Goal: Transaction & Acquisition: Purchase product/service

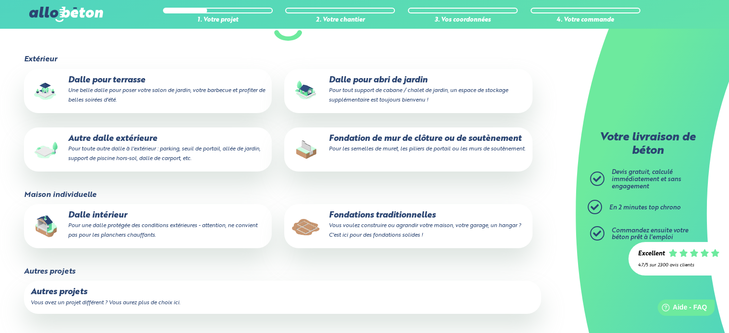
click at [107, 297] on p "Autres projets" at bounding box center [283, 293] width 504 height 10
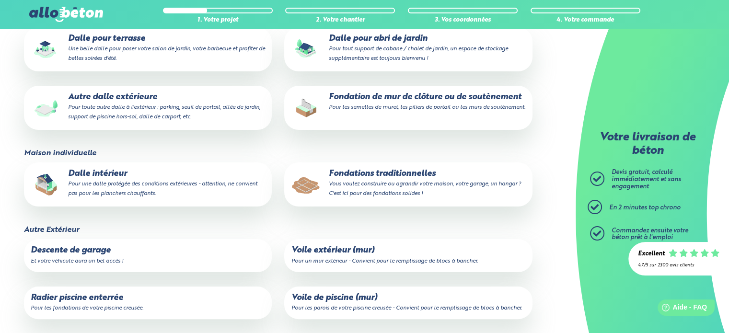
scroll to position [263, 0]
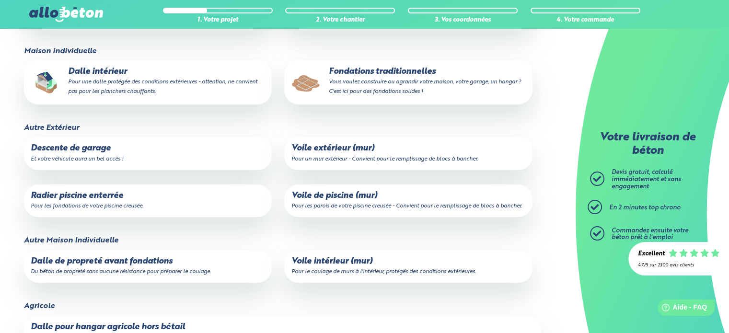
click at [117, 202] on p "Radier piscine enterrée Pour les fondations de votre piscine creusée." at bounding box center [148, 200] width 234 height 19
click at [0, 0] on input "Radier piscine enterrée Pour les fondations de votre piscine creusée." at bounding box center [0, 0] width 0 height 0
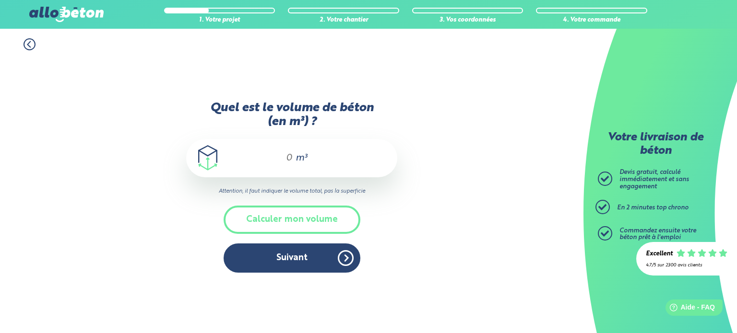
click at [291, 157] on input "Quel est le volume de béton (en m³) ?" at bounding box center [285, 158] width 16 height 12
drag, startPoint x: 291, startPoint y: 160, endPoint x: 278, endPoint y: 159, distance: 12.5
click at [278, 159] on input "Quel est le volume de béton (en m³) ?" at bounding box center [285, 158] width 16 height 12
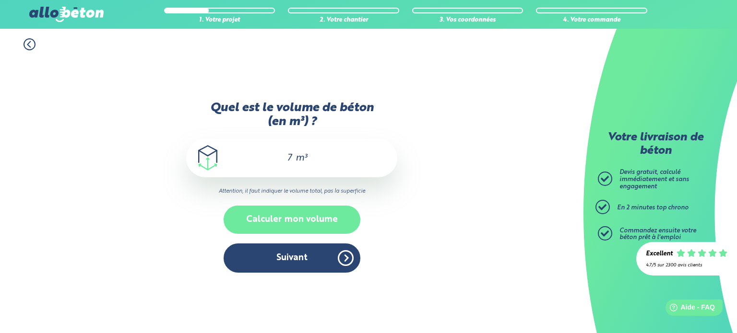
type input "7"
click at [304, 230] on button "Calculer mon volume" at bounding box center [291, 220] width 137 height 28
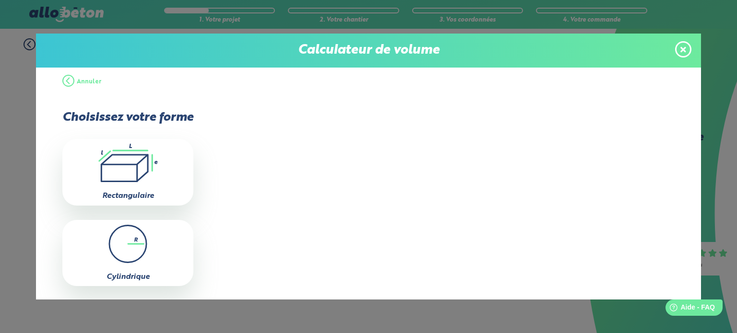
click at [678, 50] on span at bounding box center [683, 49] width 16 height 16
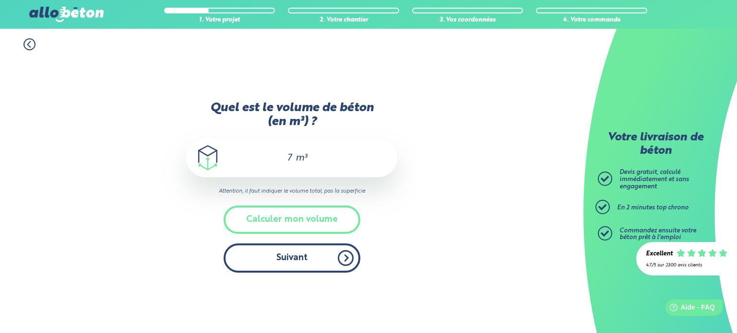
click at [256, 258] on button "Suivant" at bounding box center [291, 258] width 137 height 29
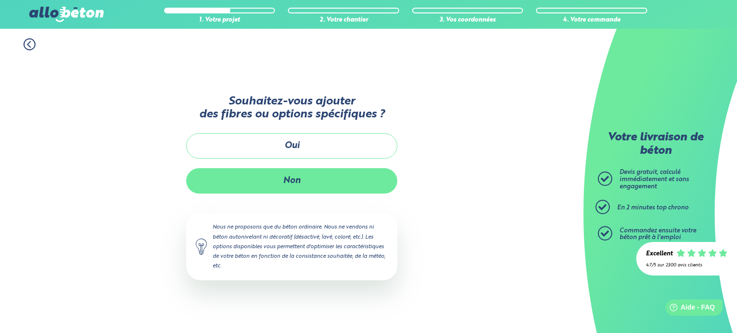
click at [268, 180] on button "Non" at bounding box center [291, 180] width 211 height 25
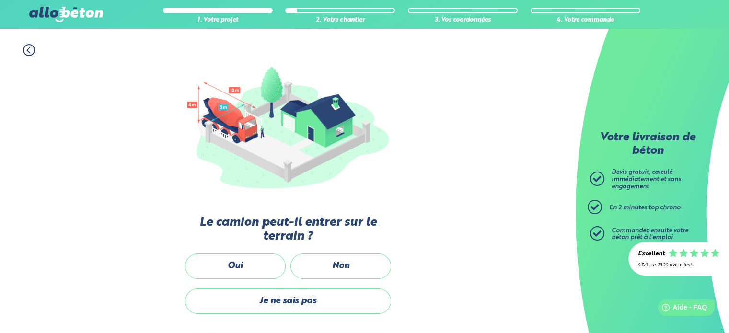
scroll to position [96, 0]
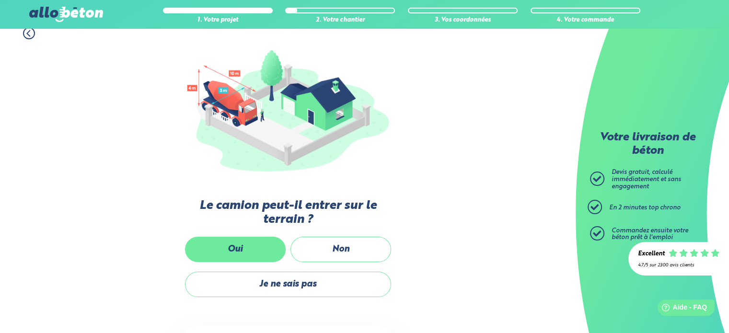
click at [244, 253] on label "Oui" at bounding box center [235, 249] width 101 height 25
click at [0, 0] on input "Oui" at bounding box center [0, 0] width 0 height 0
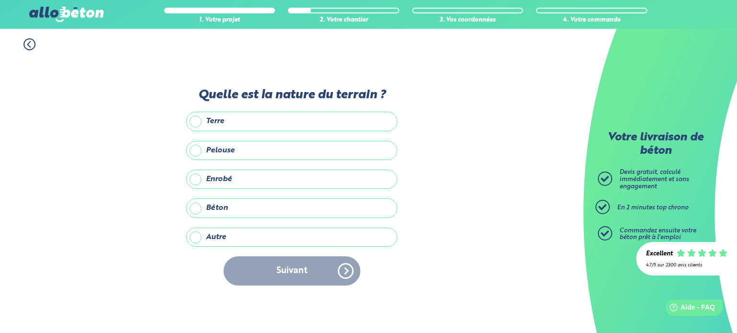
click at [194, 226] on div "Terre Pelouse Enrobé Béton Autre" at bounding box center [291, 179] width 211 height 135
click at [194, 230] on label "Autre" at bounding box center [291, 237] width 211 height 19
click at [0, 0] on input "Autre" at bounding box center [0, 0] width 0 height 0
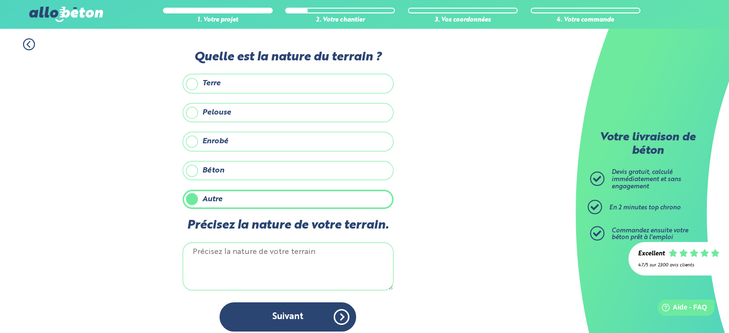
click at [241, 257] on textarea "Précisez la nature de votre terrain." at bounding box center [288, 267] width 211 height 48
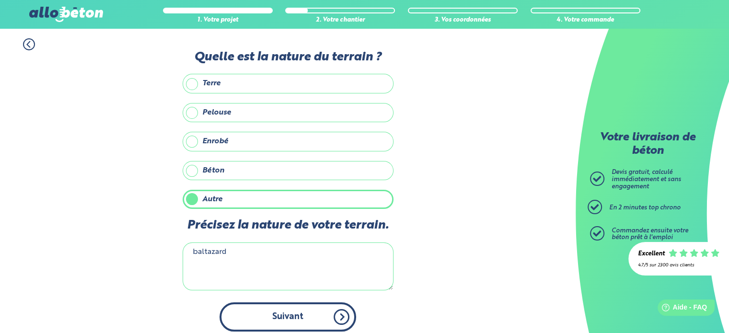
type textarea "baltazard"
click at [262, 314] on button "Suivant" at bounding box center [288, 317] width 137 height 29
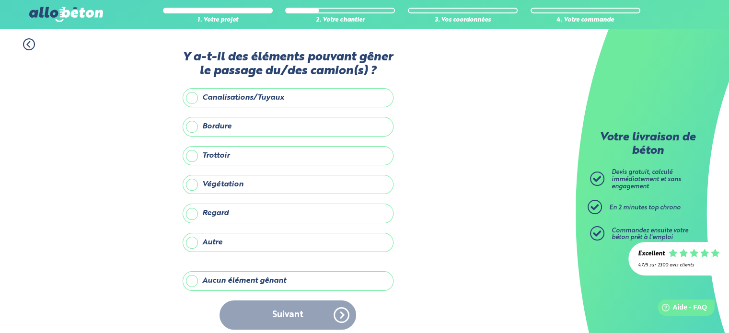
click at [194, 125] on label "Bordure" at bounding box center [288, 126] width 211 height 19
click at [0, 0] on input "Bordure" at bounding box center [0, 0] width 0 height 0
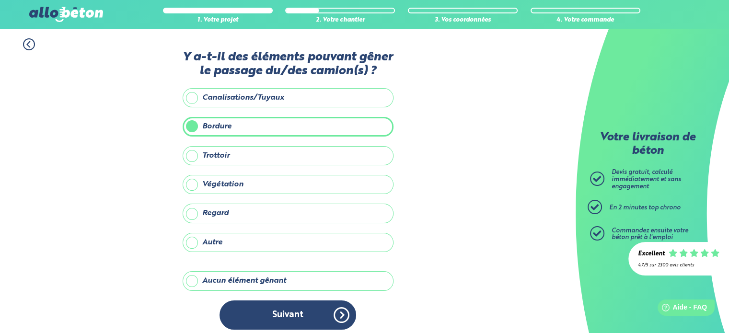
click at [188, 160] on label "Trottoir" at bounding box center [288, 155] width 211 height 19
click at [0, 0] on input "Trottoir" at bounding box center [0, 0] width 0 height 0
click at [189, 153] on label "Trottoir" at bounding box center [288, 155] width 211 height 19
click at [0, 0] on input "Trottoir" at bounding box center [0, 0] width 0 height 0
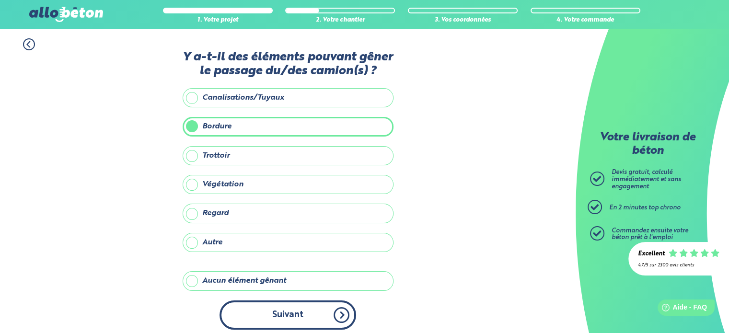
drag, startPoint x: 269, startPoint y: 295, endPoint x: 269, endPoint y: 312, distance: 17.3
click at [269, 298] on div "Y a-t-il des éléments pouvant gêner le passage du/des camion(s) ? Canalisations…" at bounding box center [288, 194] width 211 height 289
click at [269, 312] on button "Suivant" at bounding box center [288, 315] width 137 height 29
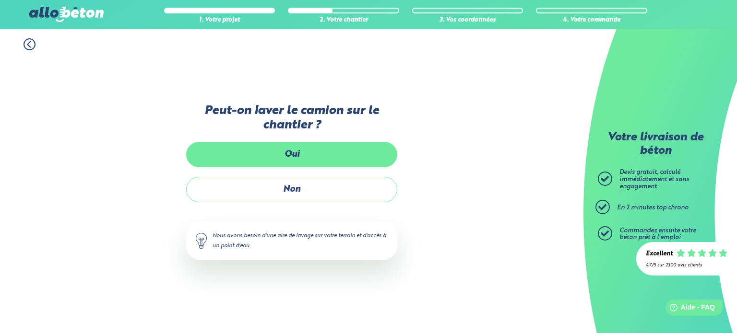
click at [304, 160] on label "Oui" at bounding box center [291, 154] width 211 height 25
click at [0, 0] on input "Oui" at bounding box center [0, 0] width 0 height 0
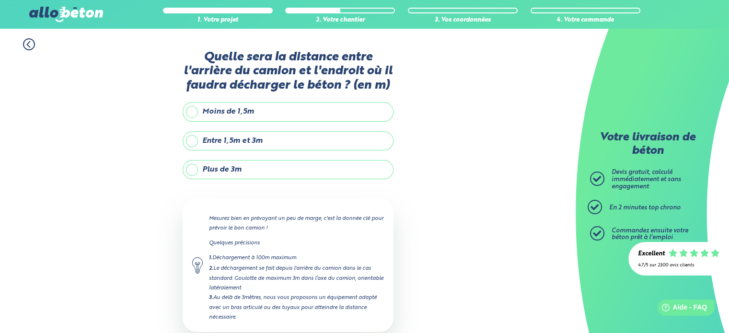
click at [207, 166] on label "Plus de 3m" at bounding box center [288, 169] width 211 height 19
click at [0, 0] on input "Plus de 3m" at bounding box center [0, 0] width 0 height 0
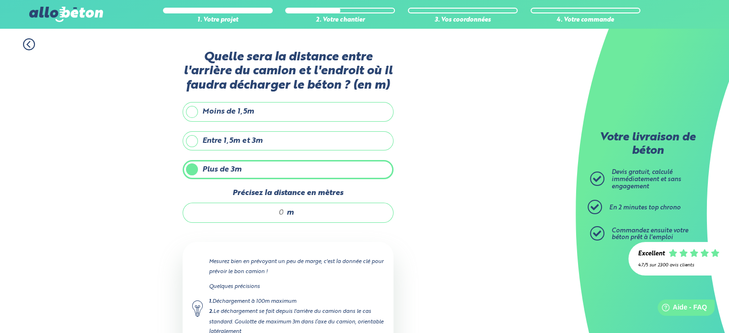
click at [282, 220] on div "m" at bounding box center [288, 213] width 211 height 20
type input "10"
click at [212, 243] on div "Mesurez bien en prévoyant un peu de marge, c'est la donnée clé pour prévoir le …" at bounding box center [288, 308] width 211 height 133
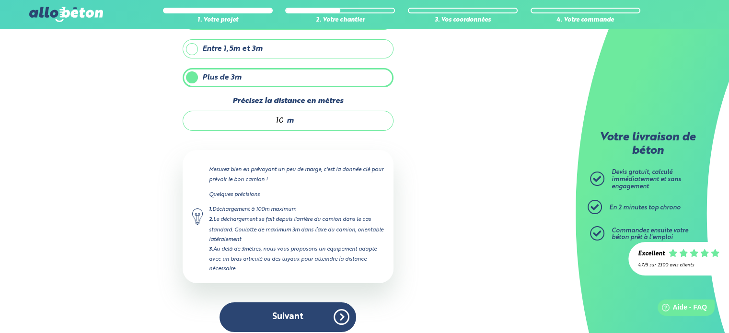
scroll to position [98, 0]
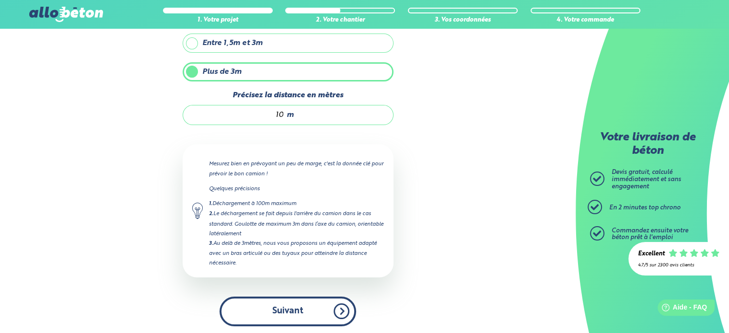
click at [288, 301] on button "Suivant" at bounding box center [288, 311] width 137 height 29
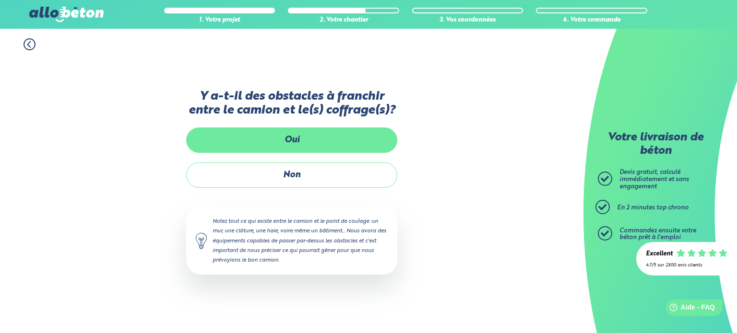
click at [292, 135] on label "Oui" at bounding box center [291, 140] width 211 height 25
click at [0, 0] on input "Oui" at bounding box center [0, 0] width 0 height 0
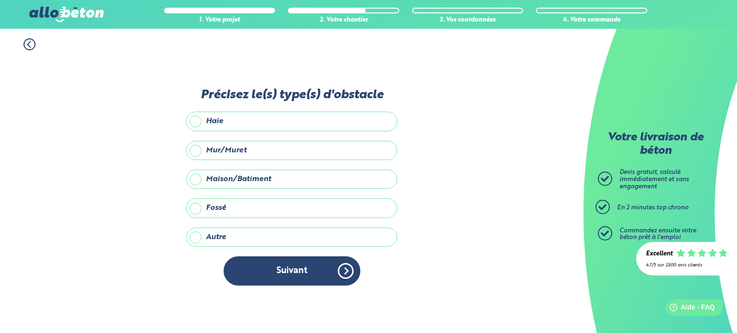
click at [194, 149] on label "Mur/Muret" at bounding box center [291, 150] width 211 height 19
click at [0, 0] on input "Mur/Muret" at bounding box center [0, 0] width 0 height 0
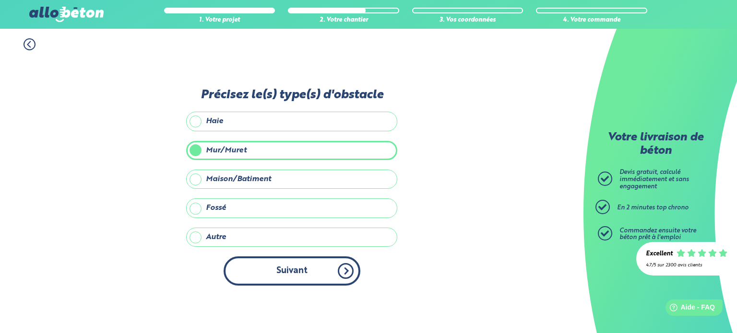
click at [275, 260] on button "Suivant" at bounding box center [291, 271] width 137 height 29
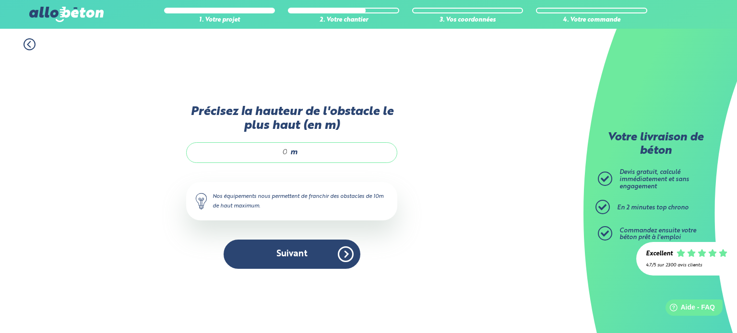
drag, startPoint x: 277, startPoint y: 152, endPoint x: 298, endPoint y: 156, distance: 21.4
click at [298, 156] on div "m" at bounding box center [291, 152] width 211 height 20
type input "2"
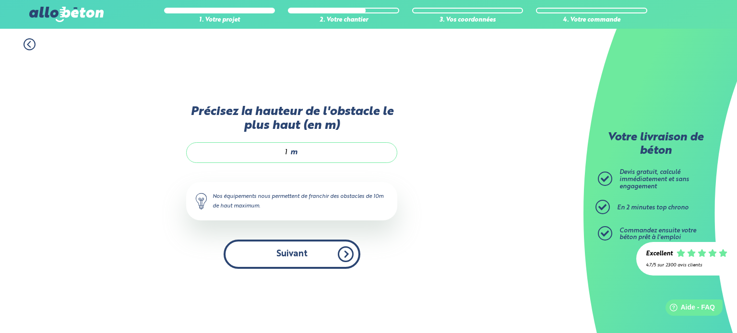
type input "1"
click at [309, 251] on button "Suivant" at bounding box center [291, 254] width 137 height 29
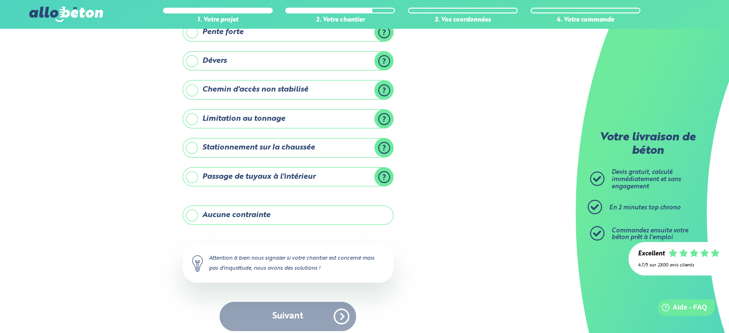
scroll to position [109, 0]
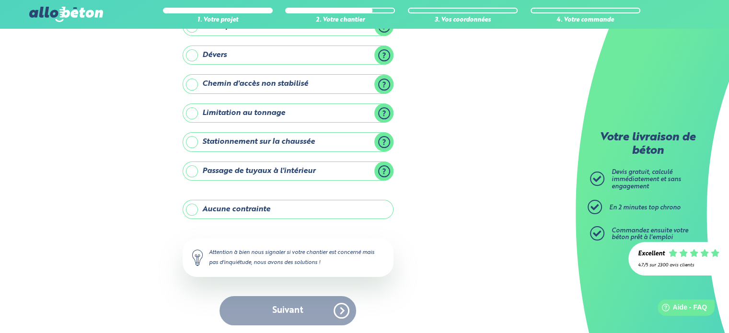
click at [186, 207] on label "Aucune contrainte" at bounding box center [288, 209] width 211 height 19
click at [0, 0] on input "Aucune contrainte" at bounding box center [0, 0] width 0 height 0
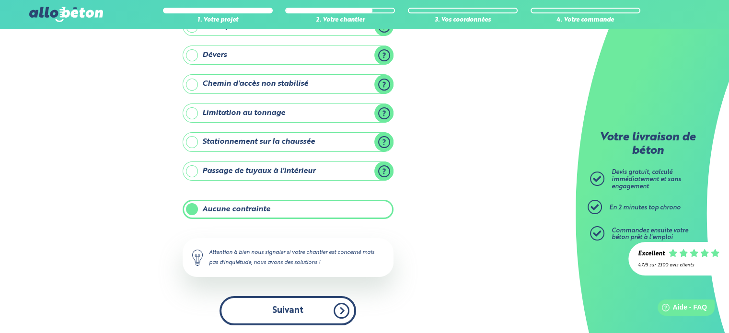
click at [269, 313] on button "Suivant" at bounding box center [288, 310] width 137 height 29
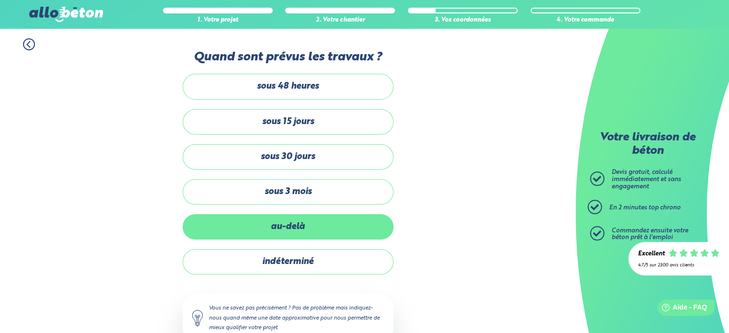
click at [301, 226] on label "au-delà" at bounding box center [288, 226] width 211 height 25
click at [0, 0] on input "au-delà" at bounding box center [0, 0] width 0 height 0
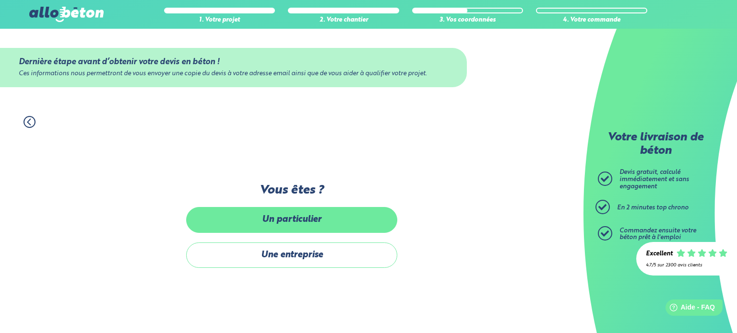
click at [294, 225] on label "Un particulier" at bounding box center [291, 219] width 211 height 25
click at [0, 0] on input "Un particulier" at bounding box center [0, 0] width 0 height 0
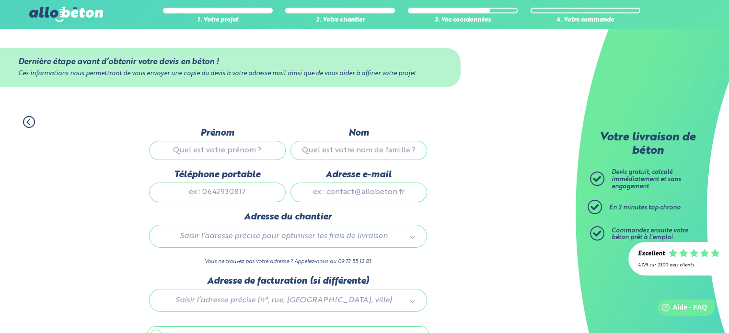
click at [207, 145] on input "Prénom" at bounding box center [217, 150] width 137 height 19
type input "nicolas"
click at [397, 151] on input "Nom" at bounding box center [359, 150] width 137 height 19
type input "orsi"
click at [239, 194] on input "Téléphone portable" at bounding box center [217, 192] width 137 height 19
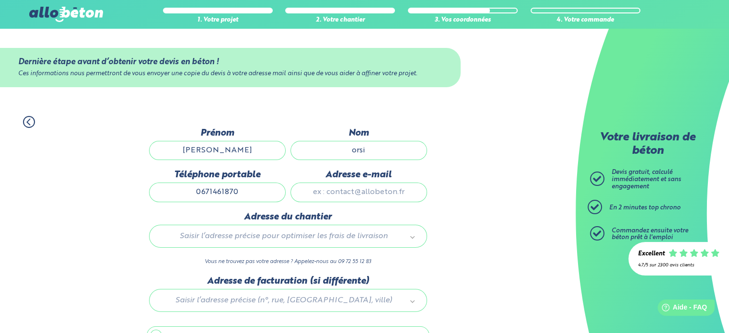
type input "0671461870"
click at [339, 190] on input "Adresse e-mail" at bounding box center [359, 192] width 137 height 19
click at [336, 194] on input "fentlabise@gmail.com" at bounding box center [359, 192] width 137 height 19
type input "fentlabise@gmail.com"
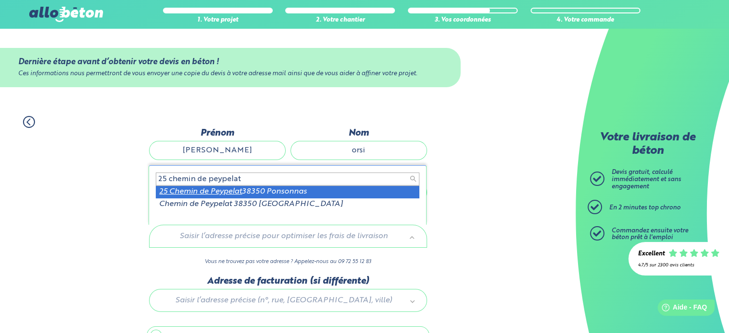
type input "25 chemin de peypelat"
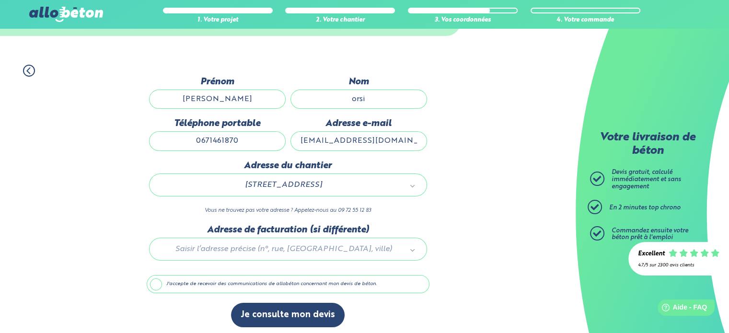
scroll to position [54, 0]
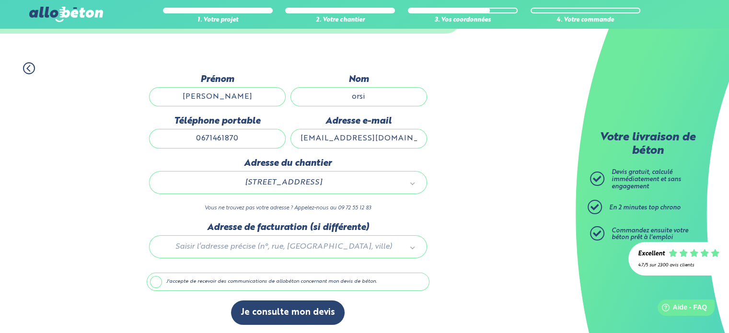
drag, startPoint x: 155, startPoint y: 277, endPoint x: 160, endPoint y: 278, distance: 4.9
click at [155, 277] on label "J'accepte de recevoir des communications de allobéton concernant mon devis de b…" at bounding box center [288, 282] width 283 height 18
click at [0, 0] on input "J'accepte de recevoir des communications de allobéton concernant mon devis de b…" at bounding box center [0, 0] width 0 height 0
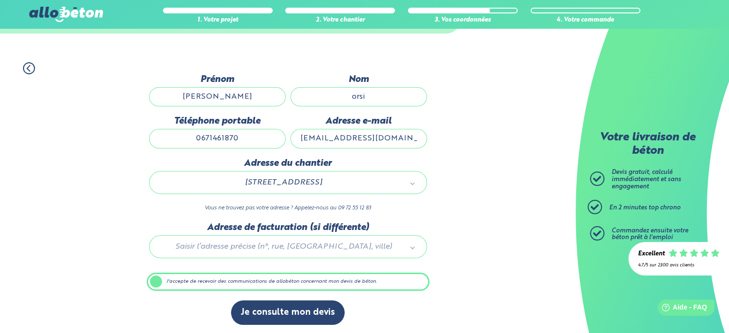
click at [156, 278] on label "J'accepte de recevoir des communications de allobéton concernant mon devis de b…" at bounding box center [288, 282] width 283 height 18
click at [0, 0] on input "J'accepte de recevoir des communications de allobéton concernant mon devis de b…" at bounding box center [0, 0] width 0 height 0
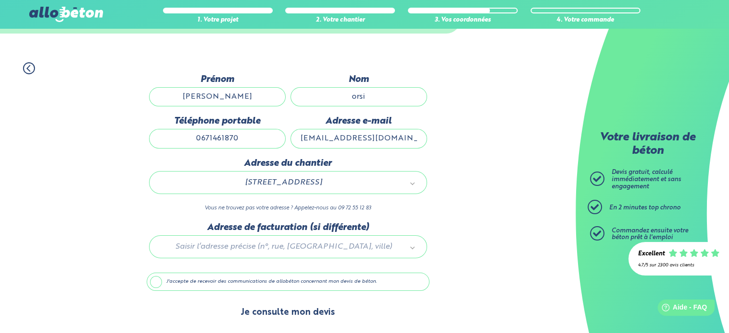
click at [281, 319] on button "Je consulte mon devis" at bounding box center [288, 313] width 114 height 24
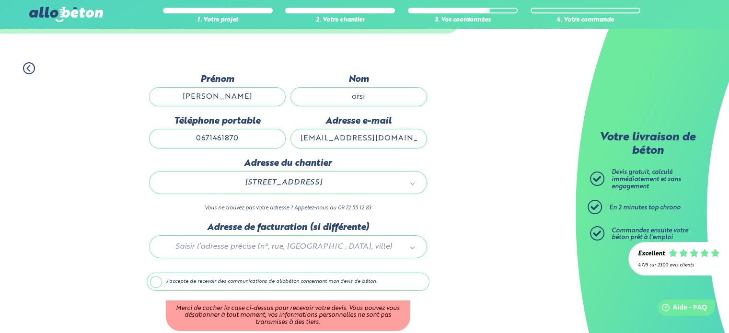
click at [163, 284] on label "J'accepte de recevoir des communications de allobéton concernant mon devis de b…" at bounding box center [288, 282] width 283 height 18
click at [0, 0] on input "J'accepte de recevoir des communications de allobéton concernant mon devis de b…" at bounding box center [0, 0] width 0 height 0
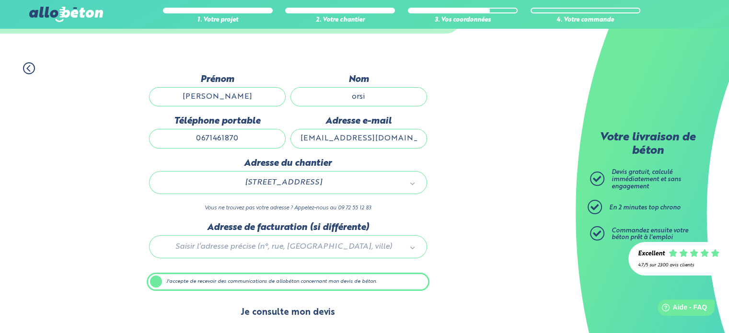
click at [266, 316] on button "Je consulte mon devis" at bounding box center [288, 313] width 114 height 24
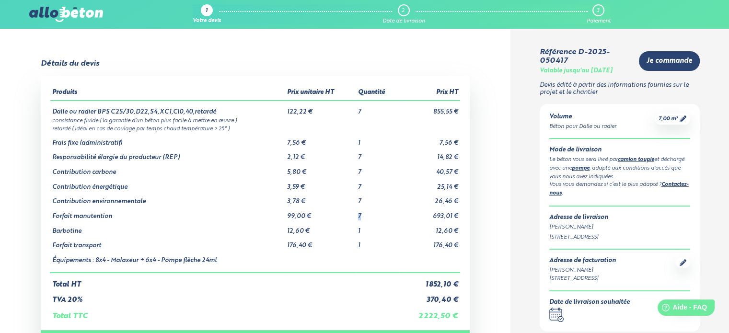
drag, startPoint x: 365, startPoint y: 218, endPoint x: 353, endPoint y: 218, distance: 12.5
click at [353, 218] on tr "Forfait manutention 99,00 € 7 693,01 €" at bounding box center [254, 213] width 409 height 15
click at [376, 221] on td "1" at bounding box center [377, 228] width 43 height 15
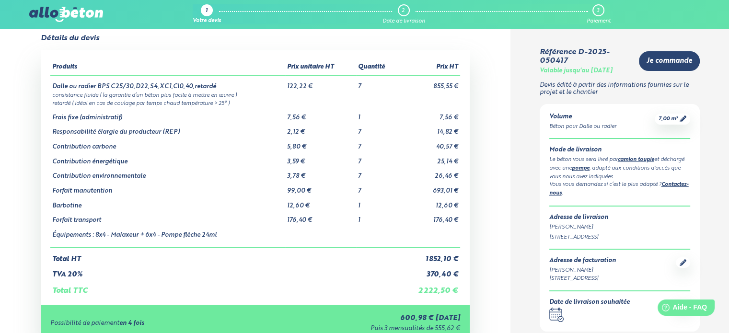
scroll to position [48, 0]
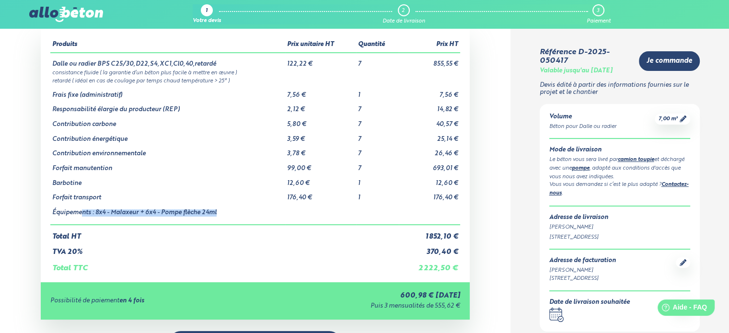
drag, startPoint x: 201, startPoint y: 214, endPoint x: 82, endPoint y: 222, distance: 118.7
click at [82, 222] on td "Équipements : 8x4 - Malaxeur + 6x4 - Pompe flèche 24ml" at bounding box center [167, 213] width 235 height 23
click at [238, 195] on td "Forfait transport" at bounding box center [167, 194] width 235 height 15
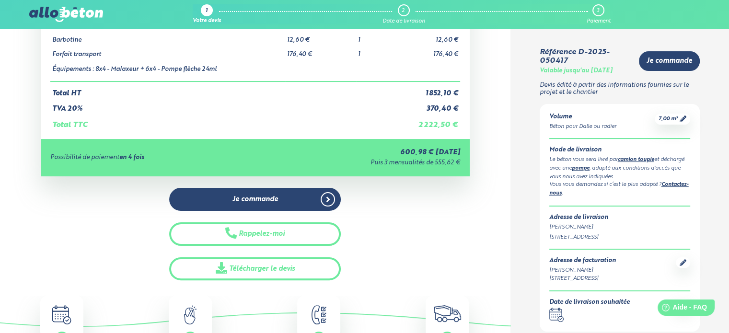
scroll to position [192, 0]
click at [290, 254] on div "Je commande Rappelez-moi Télécharger le devis" at bounding box center [255, 233] width 172 height 93
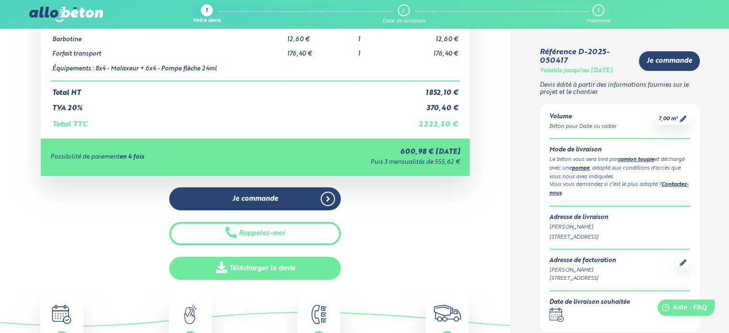
click at [284, 259] on link "Télécharger le devis" at bounding box center [255, 268] width 172 height 23
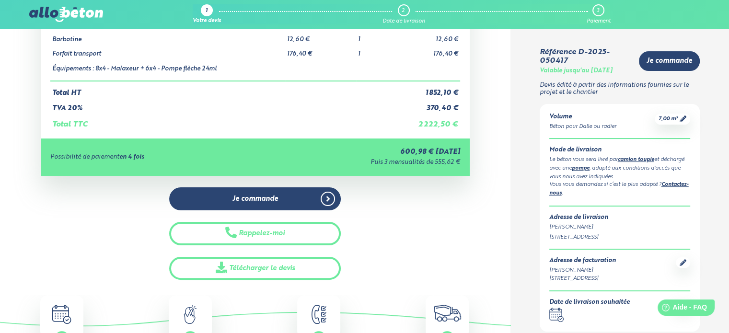
click at [124, 276] on div "Je commande Rappelez-moi Télécharger le devis" at bounding box center [255, 233] width 429 height 93
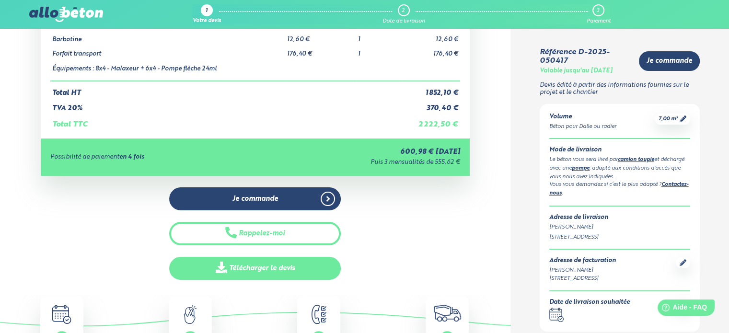
click at [222, 264] on icon at bounding box center [222, 268] width 12 height 12
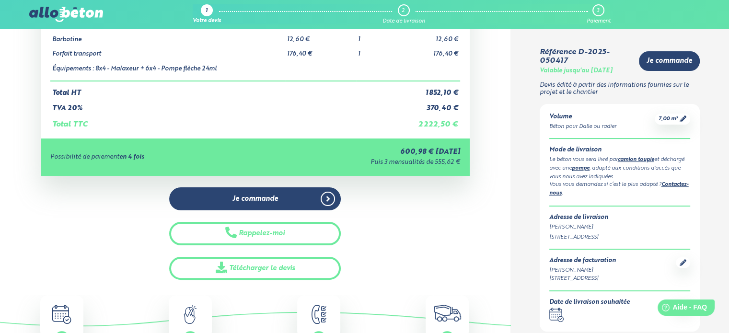
drag, startPoint x: 591, startPoint y: 70, endPoint x: 625, endPoint y: 72, distance: 33.6
click at [613, 72] on div "Valable jusqu'au 24/09/2025" at bounding box center [576, 71] width 73 height 7
click at [582, 95] on p "Devis édité à partir des informations fournies sur le projet et le chantier" at bounding box center [620, 89] width 161 height 14
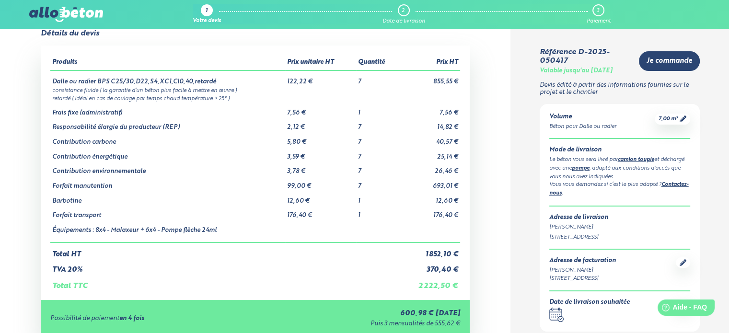
scroll to position [0, 0]
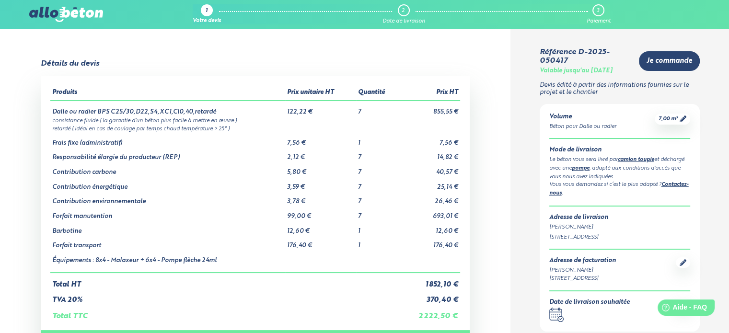
click at [202, 5] on link "1 Votre devis" at bounding box center [207, 14] width 28 height 20
click at [64, 13] on img at bounding box center [66, 14] width 74 height 15
click at [205, 21] on div "Votre devis" at bounding box center [207, 21] width 28 height 6
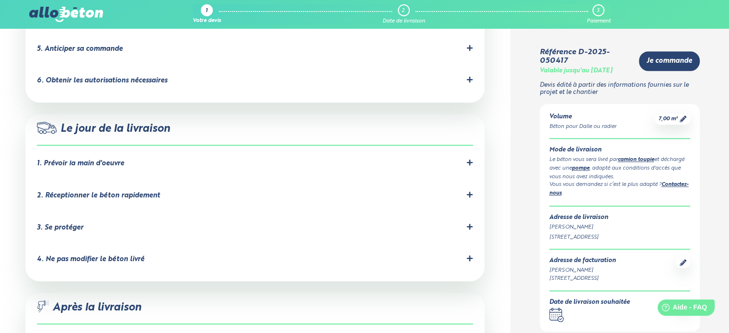
scroll to position [959, 0]
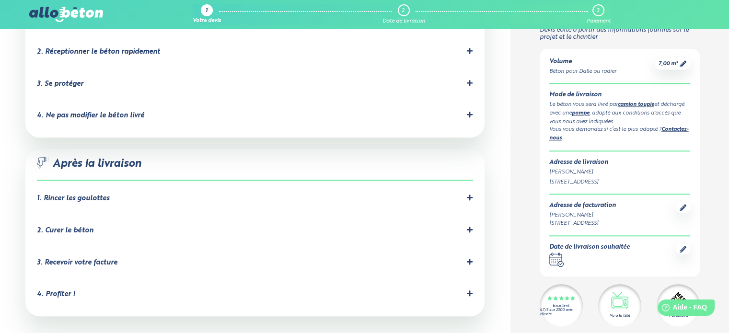
click at [87, 227] on div "2. Curer le béton" at bounding box center [65, 231] width 57 height 8
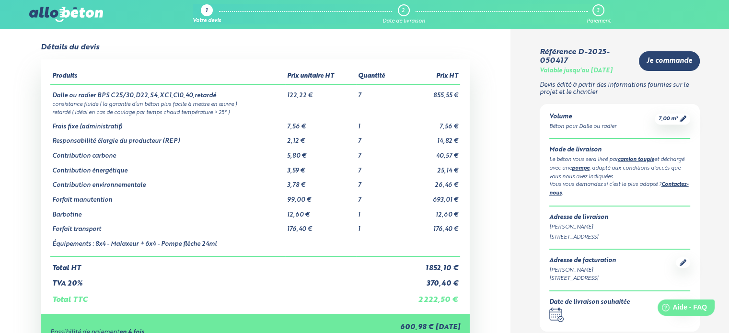
scroll to position [0, 0]
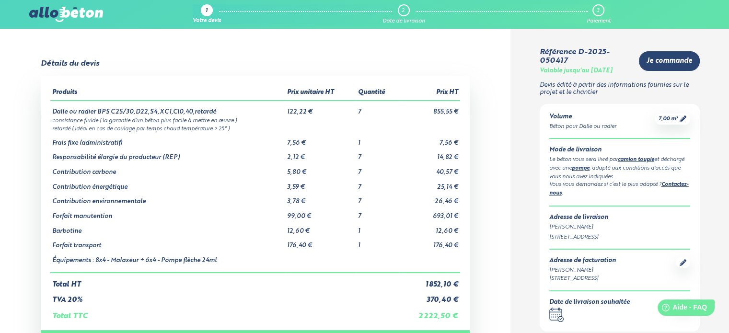
click at [603, 12] on div "3" at bounding box center [599, 10] width 12 height 12
click at [64, 7] on img at bounding box center [66, 14] width 74 height 15
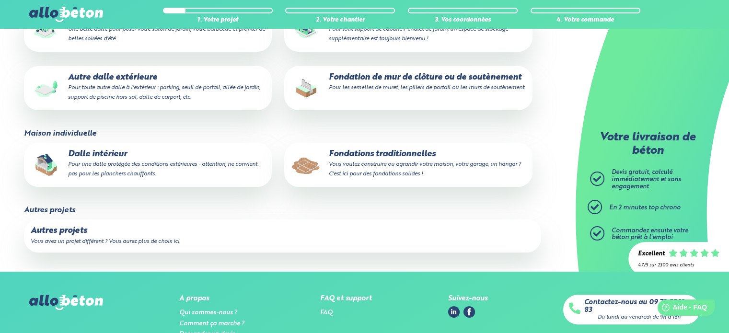
scroll to position [198, 0]
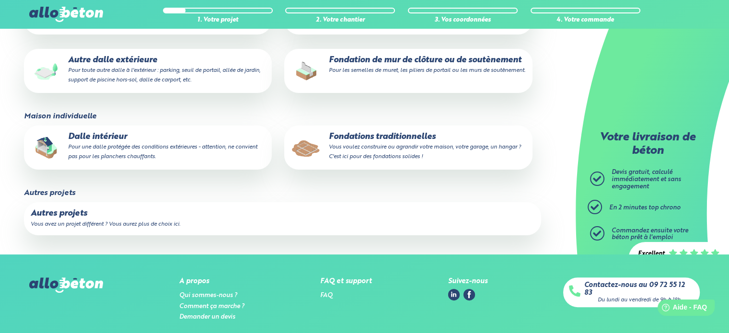
click at [116, 221] on label "Autres projets Vous avez un projet différent ? Vous aurez plus de choix ici." at bounding box center [282, 218] width 517 height 33
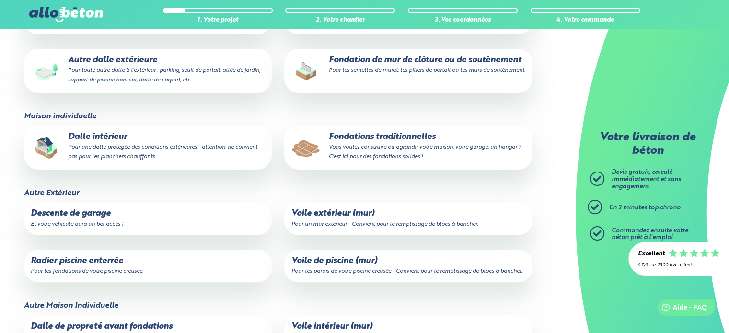
click at [307, 268] on p "Voile de piscine (mur) Pour les parois de votre piscine creusée - Convient pour…" at bounding box center [408, 266] width 234 height 19
click at [0, 0] on input "Voile de piscine (mur) Pour les parois de votre piscine creusée - Convient pour…" at bounding box center [0, 0] width 0 height 0
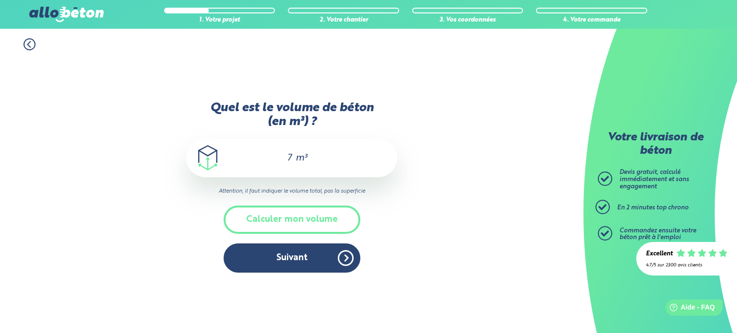
drag, startPoint x: 289, startPoint y: 157, endPoint x: 274, endPoint y: 158, distance: 14.9
click at [274, 158] on div "7 m³" at bounding box center [291, 158] width 211 height 38
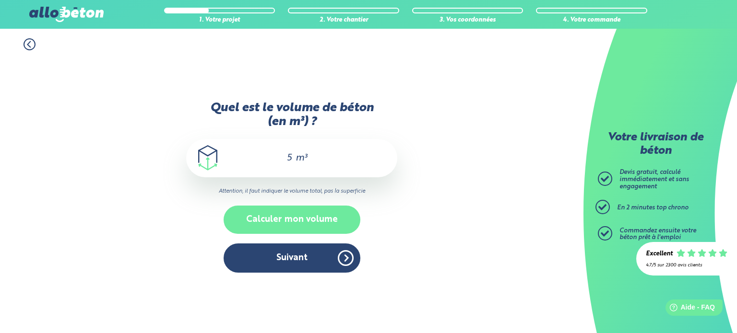
type input "5"
click at [307, 223] on button "Calculer mon volume" at bounding box center [291, 220] width 137 height 28
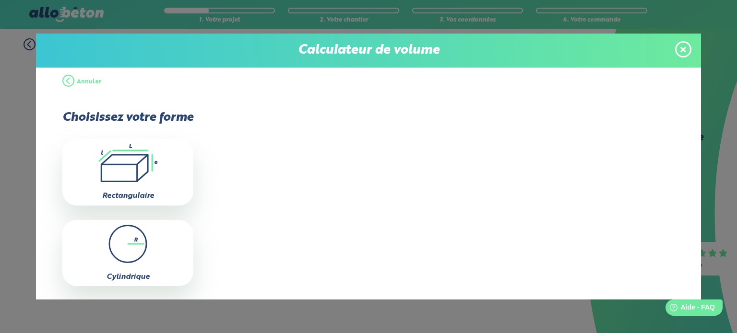
click at [686, 50] on span at bounding box center [683, 49] width 16 height 16
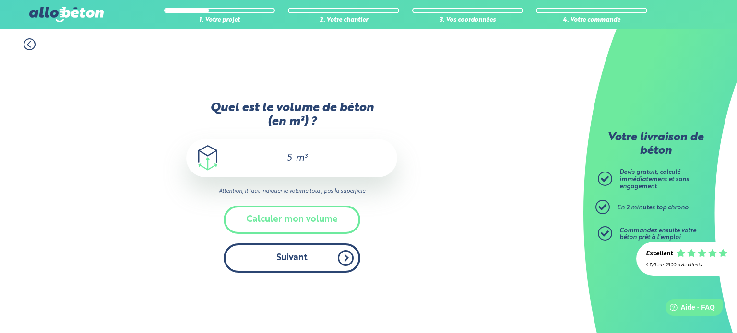
click at [276, 257] on button "Suivant" at bounding box center [291, 258] width 137 height 29
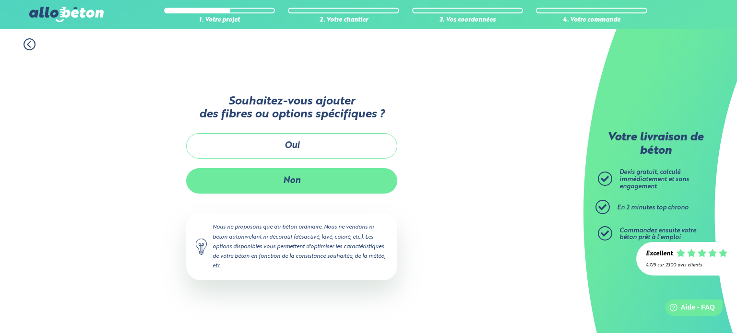
click at [281, 178] on button "Non" at bounding box center [291, 180] width 211 height 25
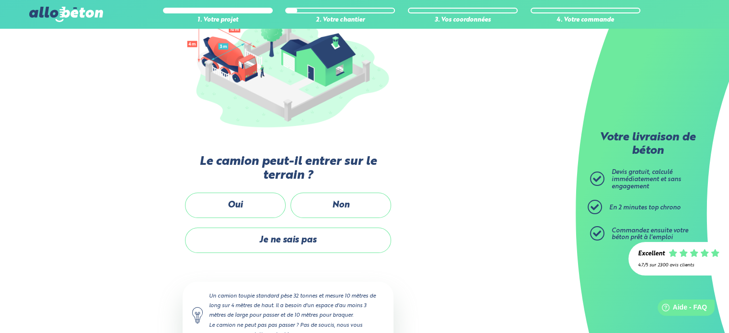
scroll to position [144, 0]
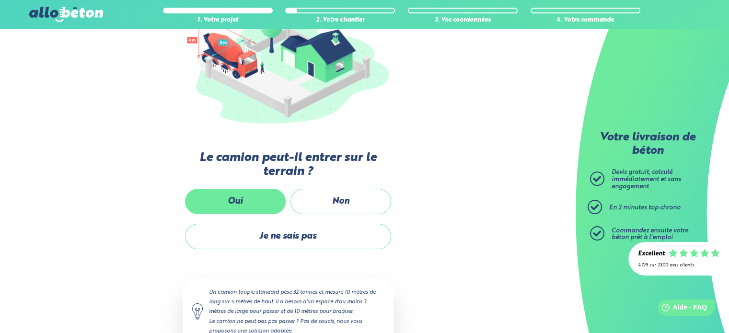
click at [242, 206] on label "Oui" at bounding box center [235, 201] width 101 height 25
click at [0, 0] on input "Oui" at bounding box center [0, 0] width 0 height 0
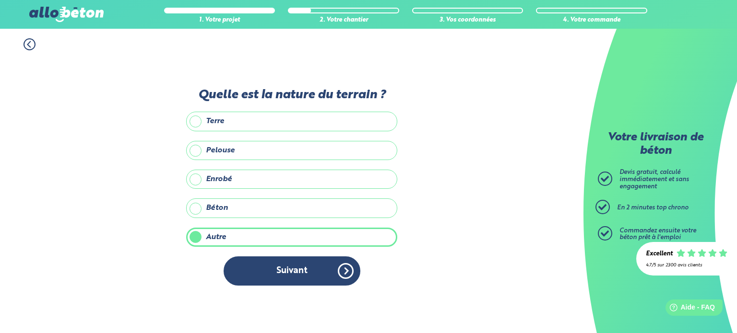
click at [195, 207] on label "Béton" at bounding box center [291, 208] width 211 height 19
click at [0, 0] on input "Béton" at bounding box center [0, 0] width 0 height 0
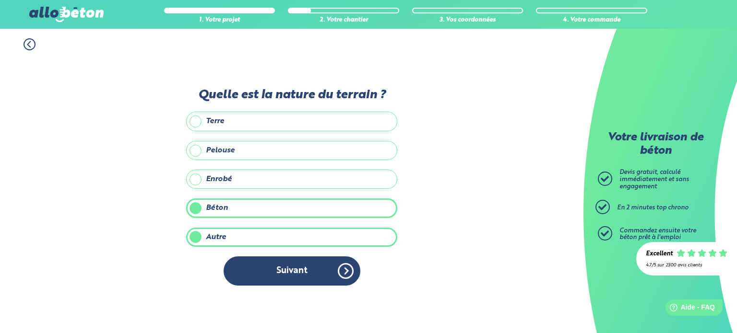
click at [188, 182] on label "Enrobé" at bounding box center [291, 179] width 211 height 19
click at [0, 0] on input "Enrobé" at bounding box center [0, 0] width 0 height 0
click at [204, 211] on label "Béton" at bounding box center [291, 208] width 211 height 19
click at [0, 0] on input "Béton" at bounding box center [0, 0] width 0 height 0
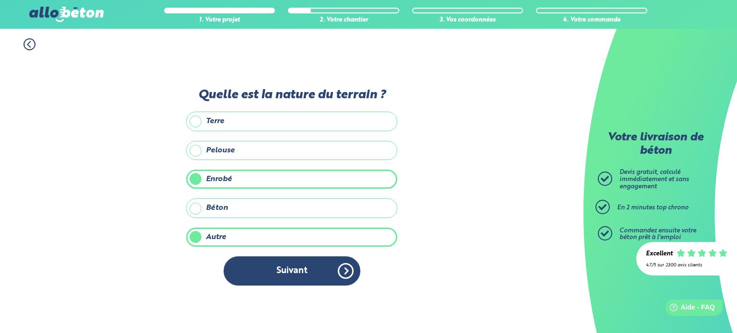
click at [194, 234] on label "Autre" at bounding box center [291, 237] width 211 height 19
click at [0, 0] on input "Autre" at bounding box center [0, 0] width 0 height 0
click at [200, 239] on label "Autre" at bounding box center [291, 237] width 211 height 19
click at [0, 0] on input "Autre" at bounding box center [0, 0] width 0 height 0
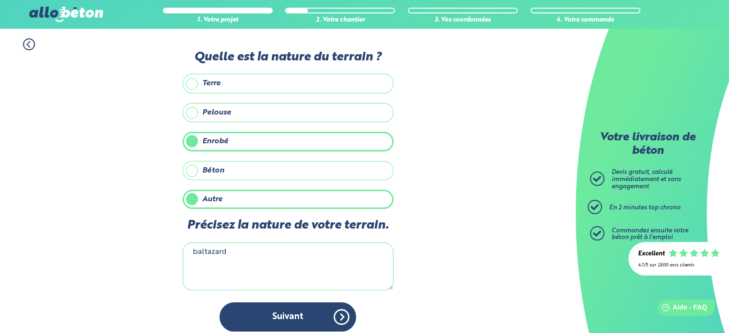
click at [197, 142] on label "Enrobé" at bounding box center [288, 141] width 211 height 19
click at [0, 0] on input "Enrobé" at bounding box center [0, 0] width 0 height 0
click at [214, 252] on textarea "baltazard" at bounding box center [288, 267] width 211 height 48
click at [214, 247] on textarea "baltazard" at bounding box center [288, 267] width 211 height 48
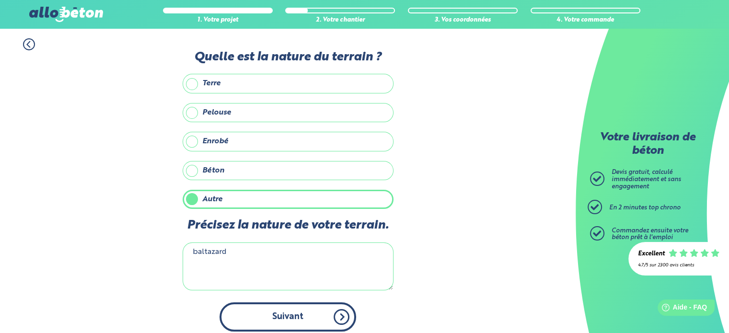
click at [260, 310] on button "Suivant" at bounding box center [288, 317] width 137 height 29
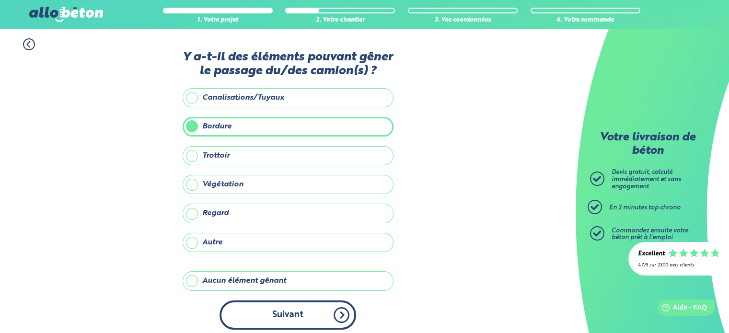
click at [268, 303] on button "Suivant" at bounding box center [288, 315] width 137 height 29
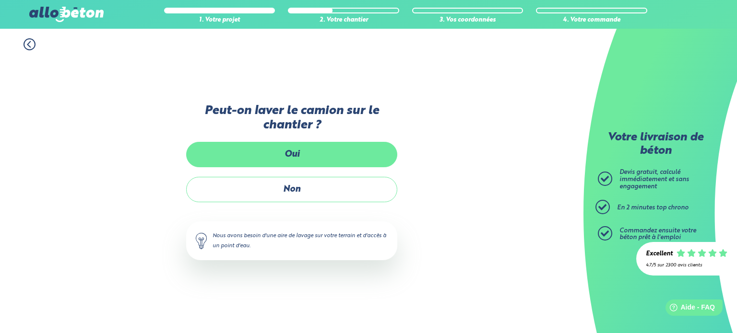
click at [290, 166] on label "Oui" at bounding box center [291, 154] width 211 height 25
click at [0, 0] on input "Oui" at bounding box center [0, 0] width 0 height 0
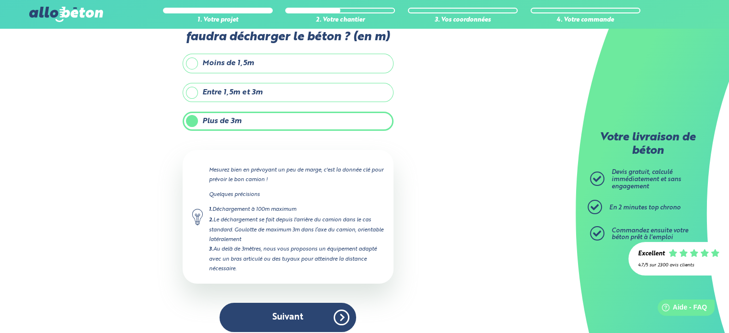
scroll to position [54, 0]
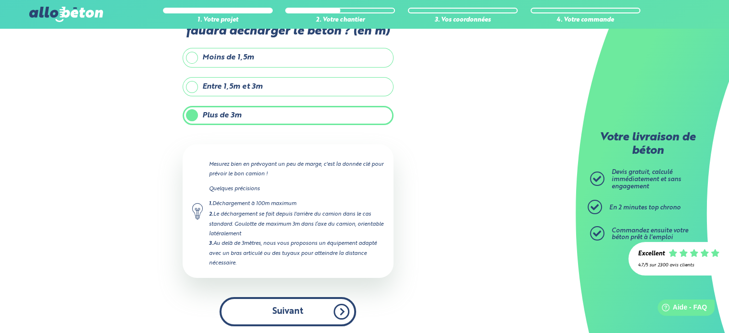
click at [291, 308] on button "Suivant" at bounding box center [288, 311] width 137 height 29
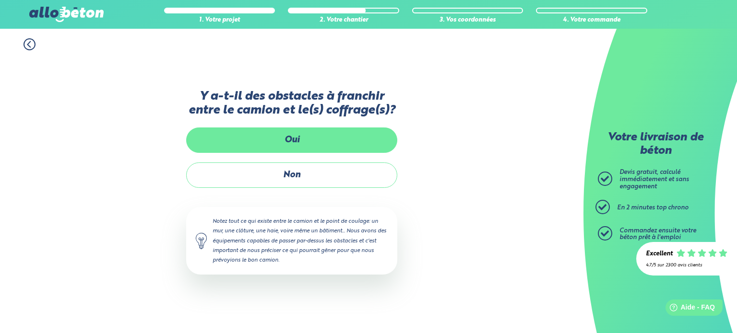
click at [293, 141] on label "Oui" at bounding box center [291, 140] width 211 height 25
click at [0, 0] on input "Oui" at bounding box center [0, 0] width 0 height 0
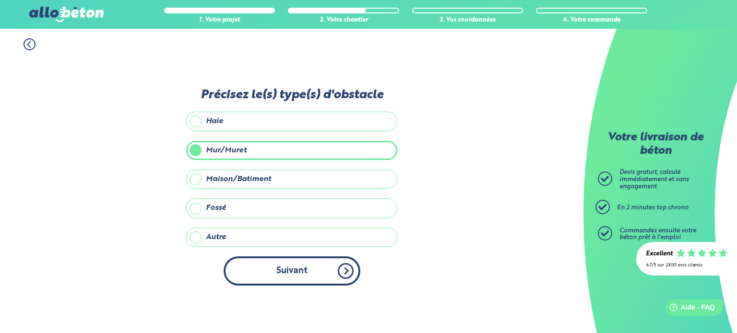
click at [287, 275] on button "Suivant" at bounding box center [291, 271] width 137 height 29
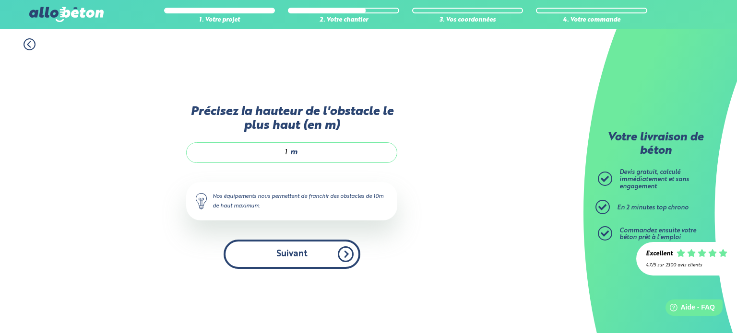
click at [278, 263] on button "Suivant" at bounding box center [291, 254] width 137 height 29
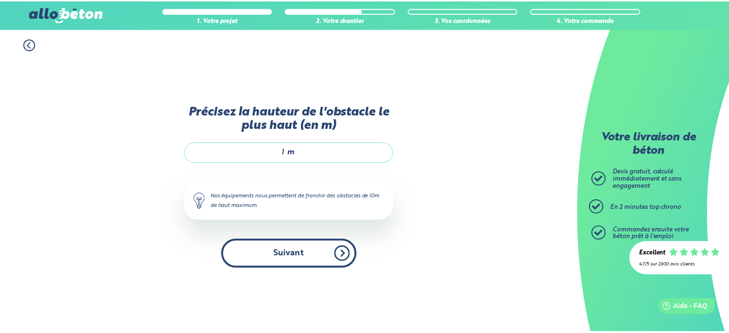
scroll to position [109, 0]
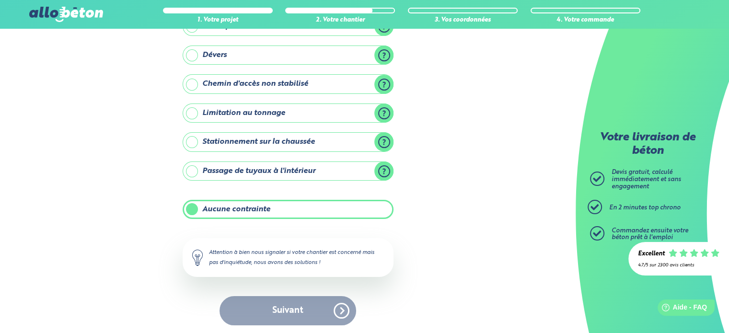
click at [204, 215] on label "Aucune contrainte" at bounding box center [288, 209] width 211 height 19
click at [0, 0] on input "Aucune contrainte" at bounding box center [0, 0] width 0 height 0
click at [192, 208] on label "Aucune contrainte" at bounding box center [288, 209] width 211 height 19
click at [0, 0] on input "Aucune contrainte" at bounding box center [0, 0] width 0 height 0
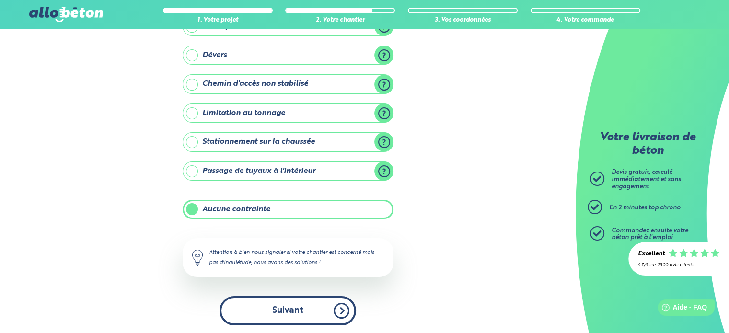
click at [286, 301] on button "Suivant" at bounding box center [288, 310] width 137 height 29
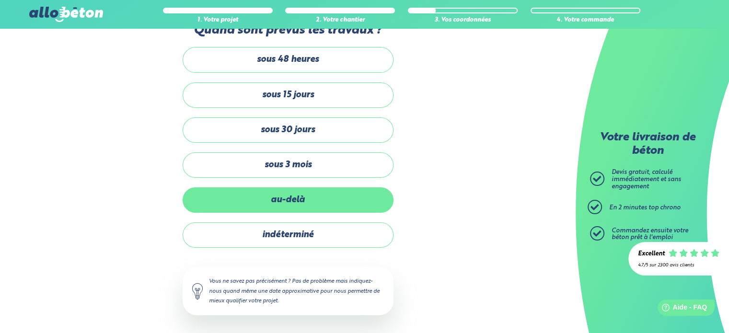
click at [286, 198] on label "au-delà" at bounding box center [288, 199] width 211 height 25
click at [0, 0] on input "au-delà" at bounding box center [0, 0] width 0 height 0
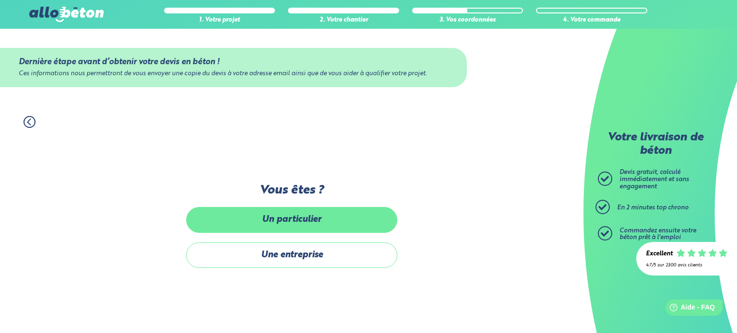
click at [292, 226] on label "Un particulier" at bounding box center [291, 219] width 211 height 25
click at [0, 0] on input "Un particulier" at bounding box center [0, 0] width 0 height 0
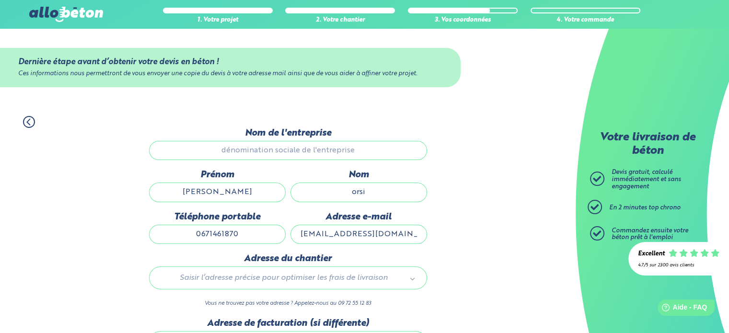
scroll to position [48, 0]
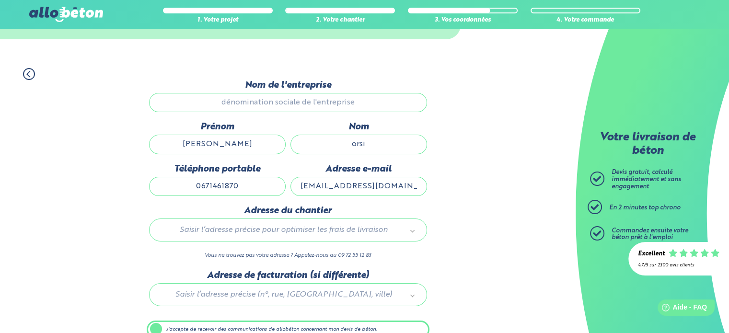
click at [265, 220] on div "Saisir l’adresse précise pour optimiser les frais de livraison" at bounding box center [288, 230] width 278 height 23
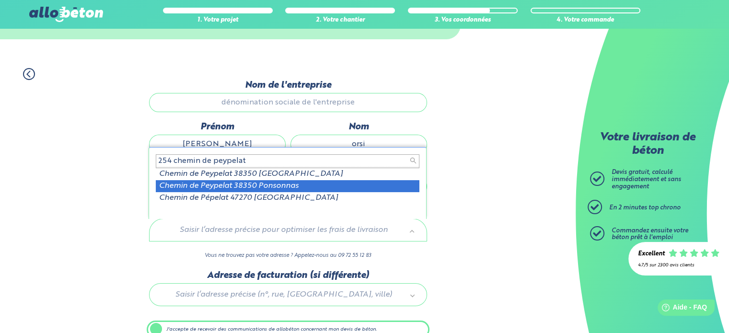
type input "254 chemin de peypelat"
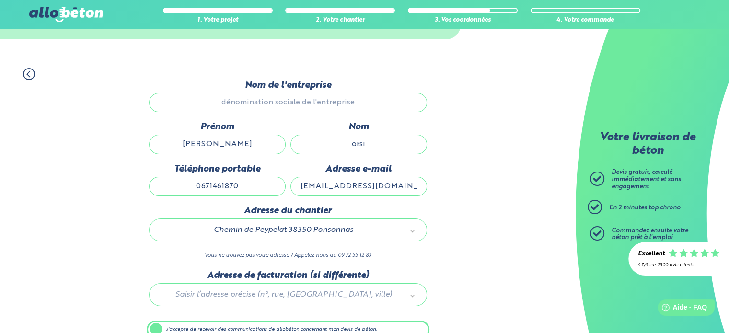
scroll to position [95, 0]
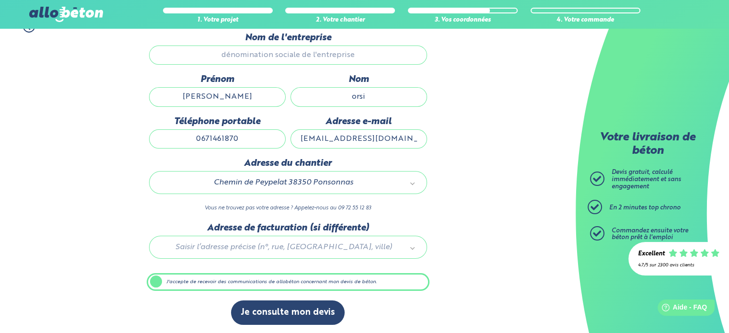
click at [271, 248] on div at bounding box center [288, 246] width 283 height 46
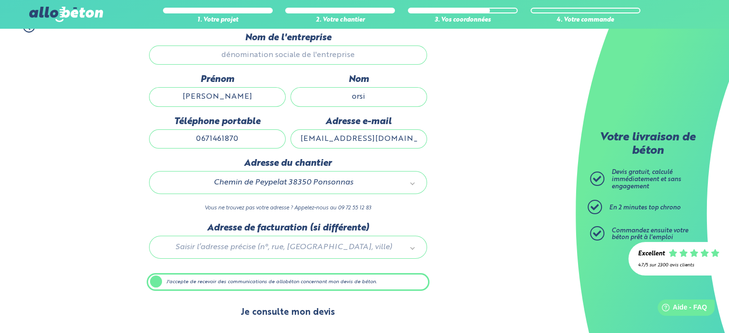
click at [275, 306] on button "Je consulte mon devis" at bounding box center [288, 313] width 114 height 24
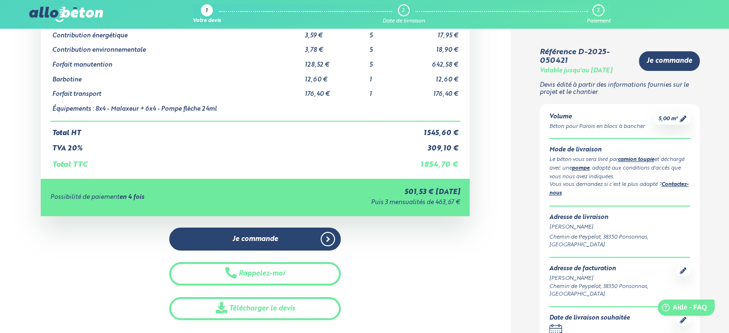
scroll to position [192, 0]
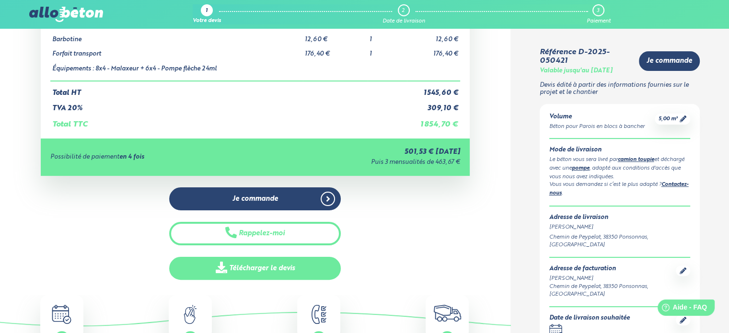
click at [226, 265] on icon at bounding box center [222, 268] width 12 height 12
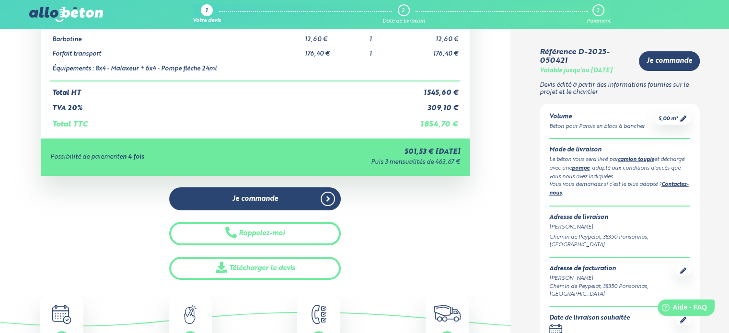
scroll to position [48, 0]
